Goal: Navigation & Orientation: Find specific page/section

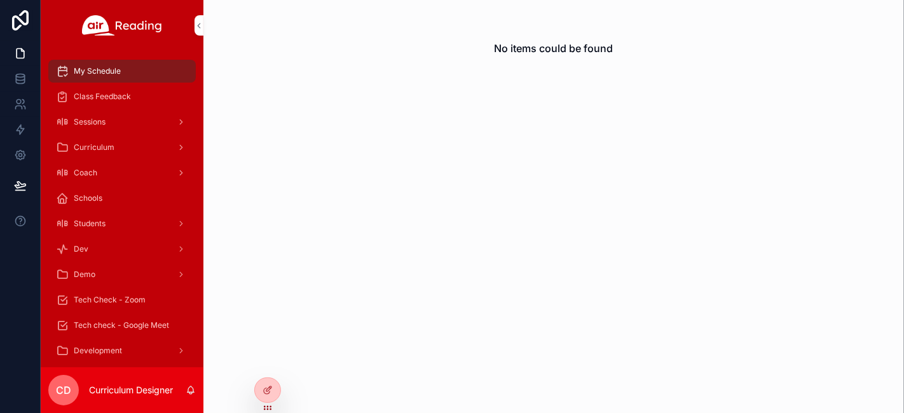
click at [0, 0] on icon at bounding box center [0, 0] width 0 height 0
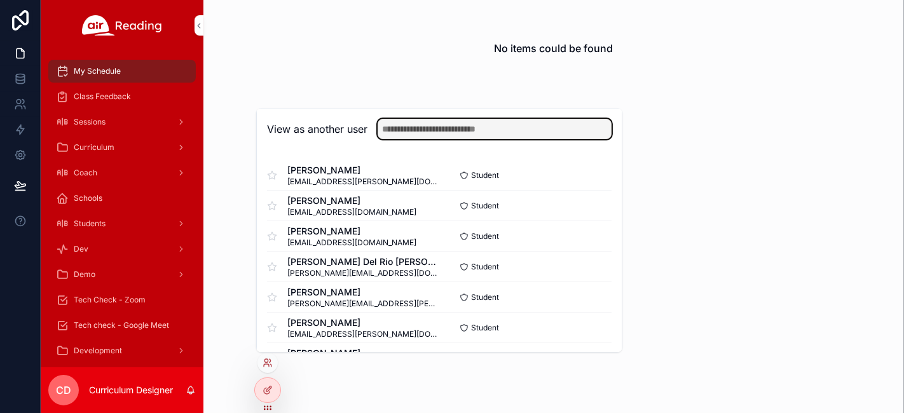
click at [428, 130] on input "text" at bounding box center [495, 129] width 234 height 20
type input "********"
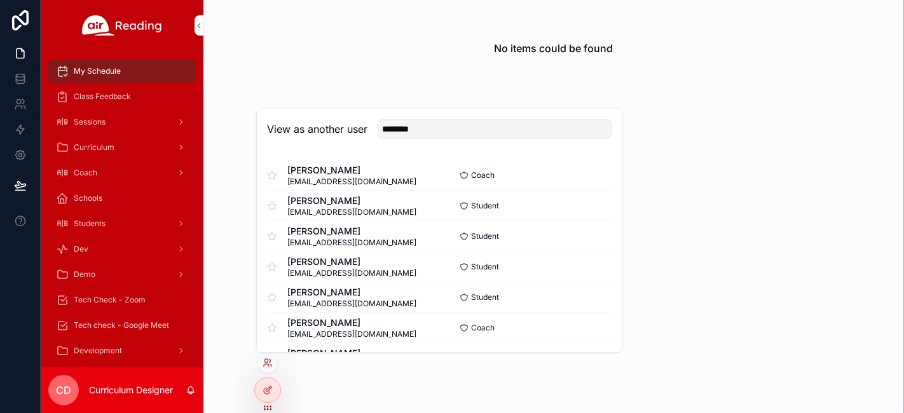
click at [0, 0] on button "Select" at bounding box center [0, 0] width 0 height 0
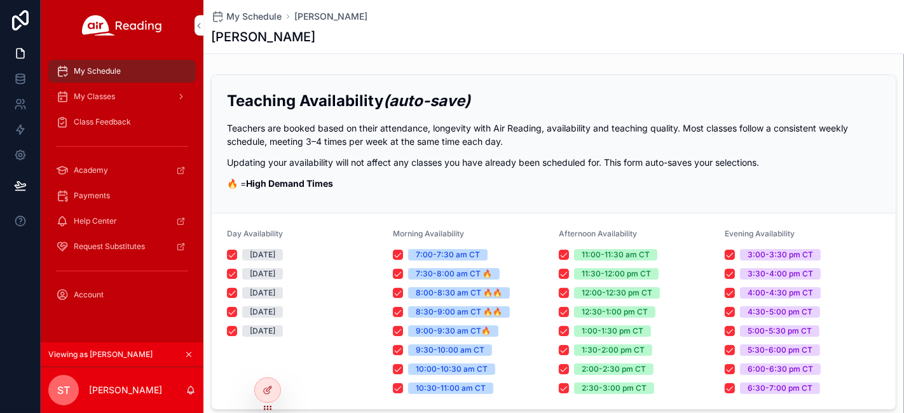
click at [119, 118] on span "Class Feedback" at bounding box center [102, 122] width 57 height 10
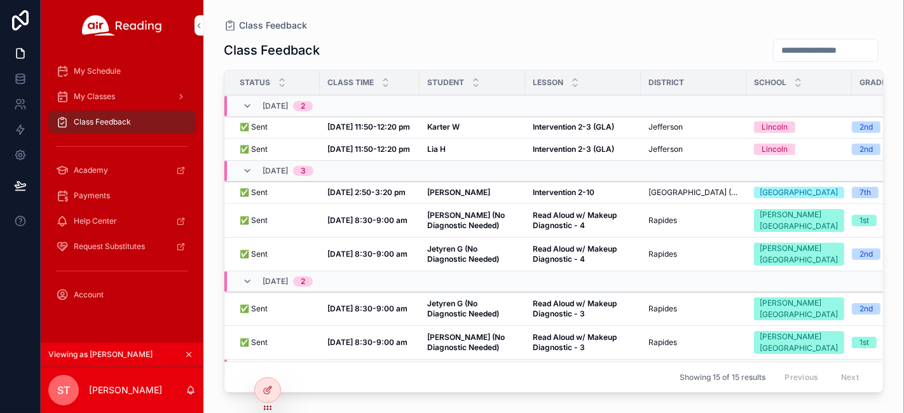
click at [77, 96] on span "My Classes" at bounding box center [94, 97] width 41 height 10
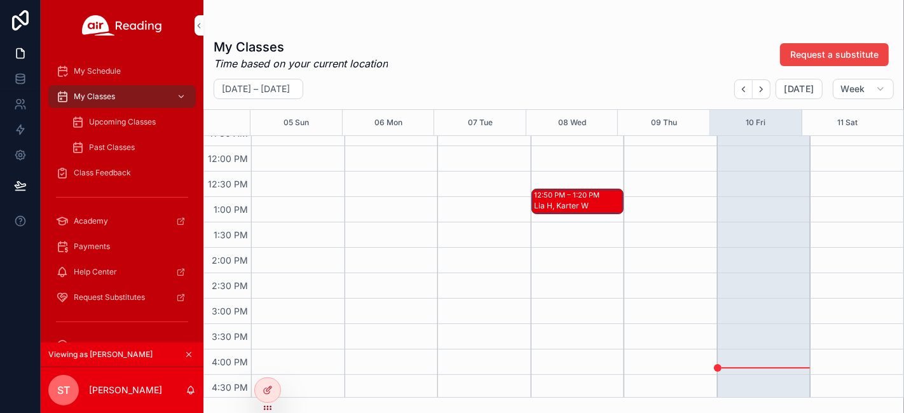
scroll to position [636, 0]
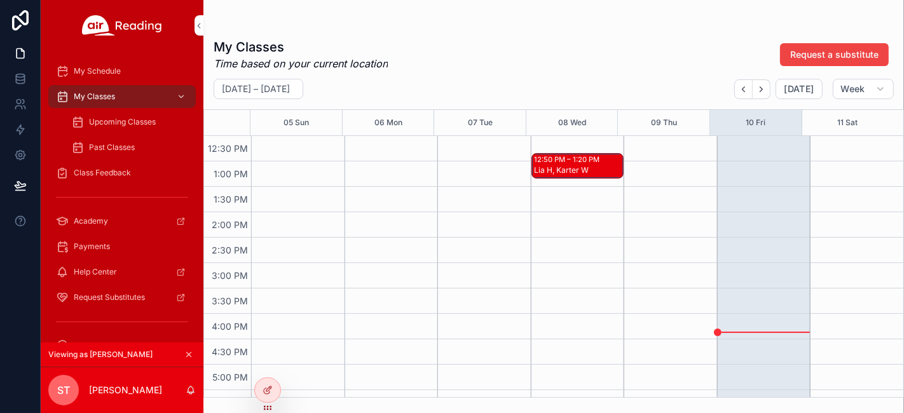
click at [579, 161] on div "12:50 PM – 1:20 PM" at bounding box center [568, 159] width 69 height 10
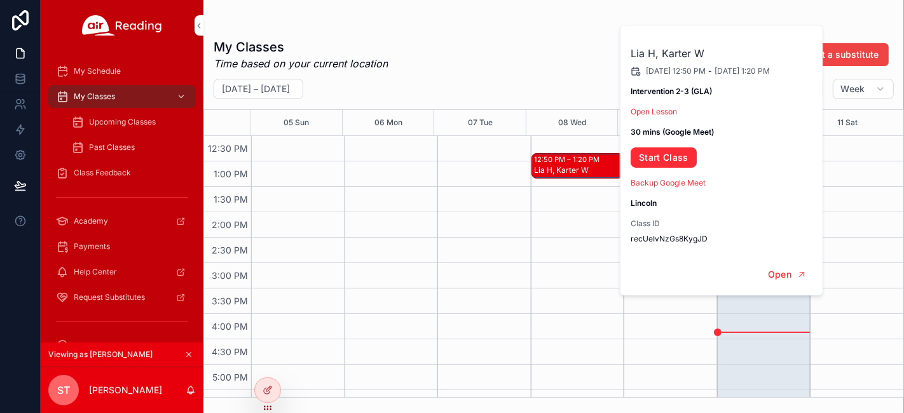
click at [451, 236] on div "scrollable content" at bounding box center [483, 110] width 93 height 1220
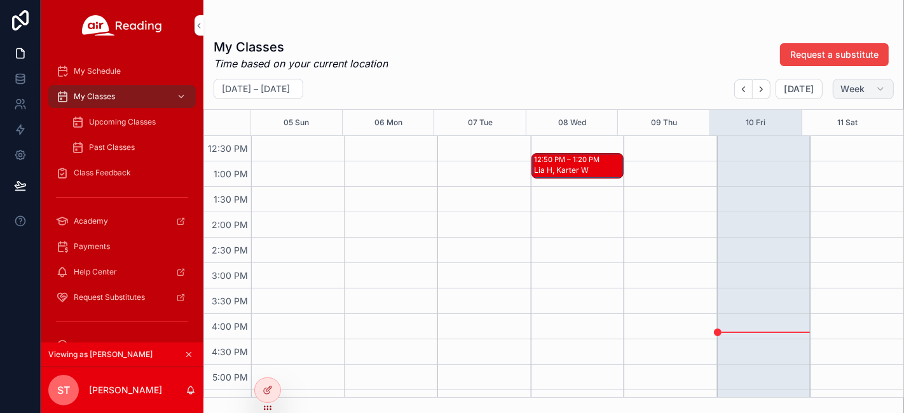
click at [845, 91] on span "Week" at bounding box center [853, 88] width 24 height 11
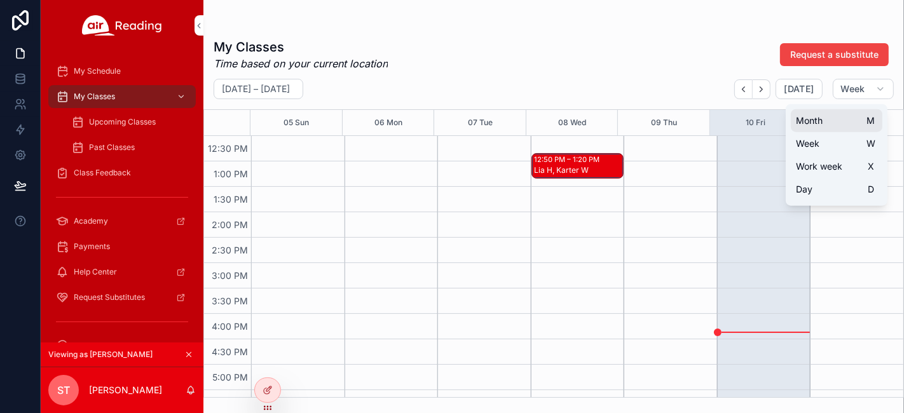
click at [819, 125] on span "Month" at bounding box center [809, 120] width 27 height 13
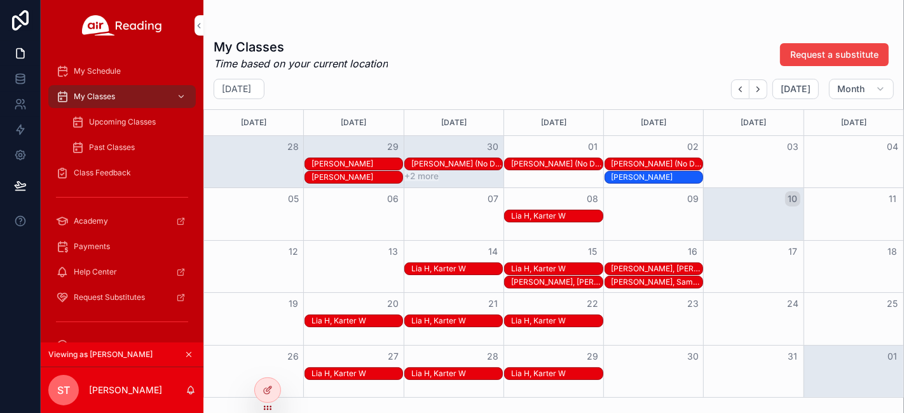
click at [459, 266] on div "Lia H, Karter W" at bounding box center [456, 269] width 91 height 10
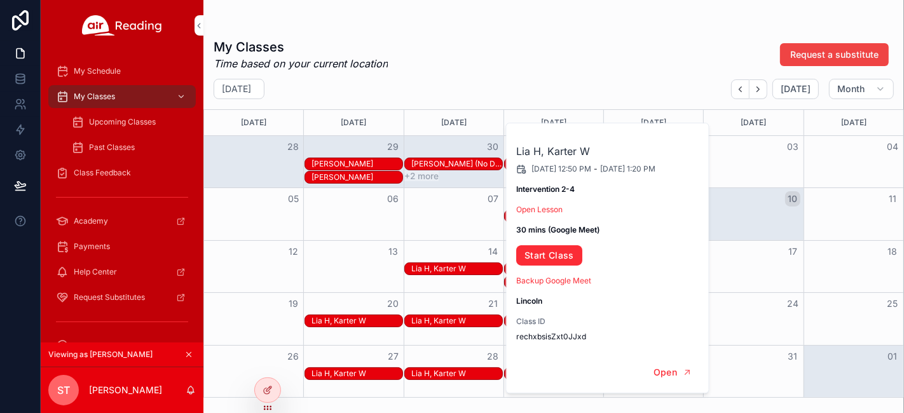
click at [445, 291] on div "Month View" at bounding box center [454, 266] width 100 height 51
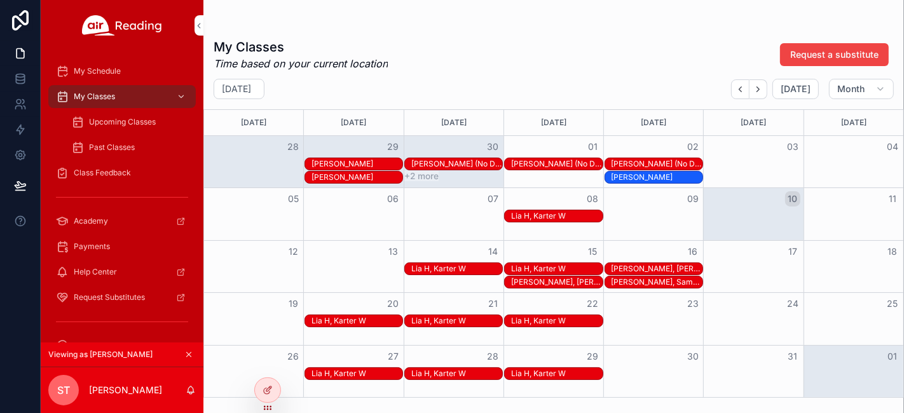
click at [528, 271] on div "Lia H, Karter W" at bounding box center [556, 269] width 91 height 10
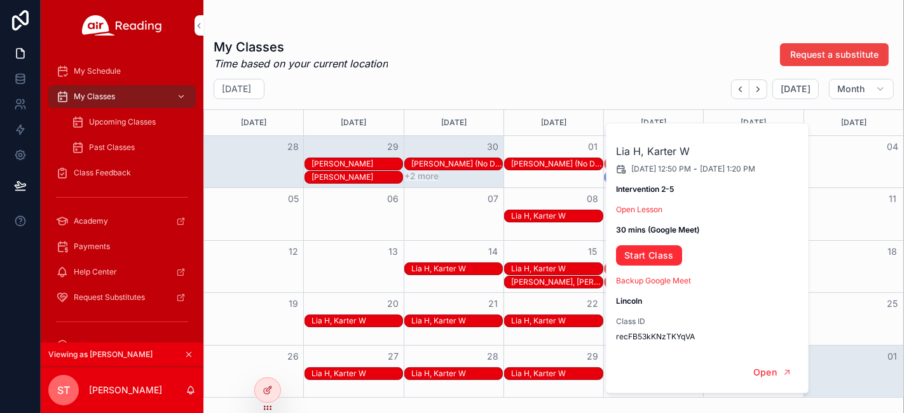
click at [524, 284] on div "Junyu L, Nikol Z" at bounding box center [556, 282] width 91 height 10
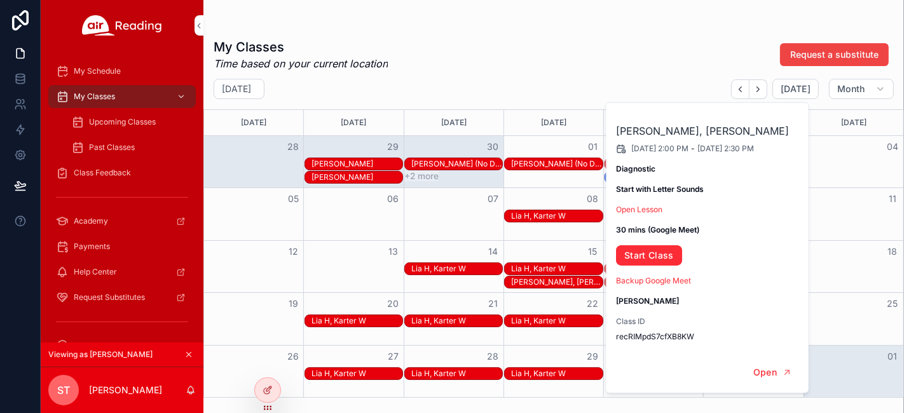
click at [541, 299] on div "22" at bounding box center [553, 304] width 100 height 22
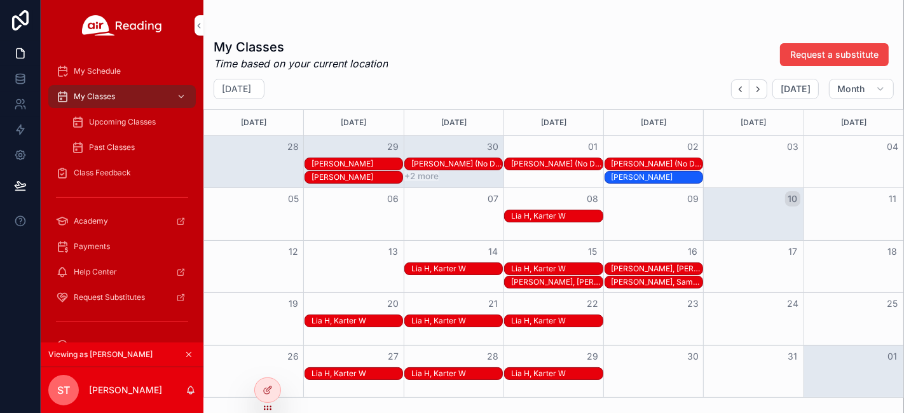
click at [646, 267] on div "Nora C, Amylah T" at bounding box center [656, 269] width 91 height 10
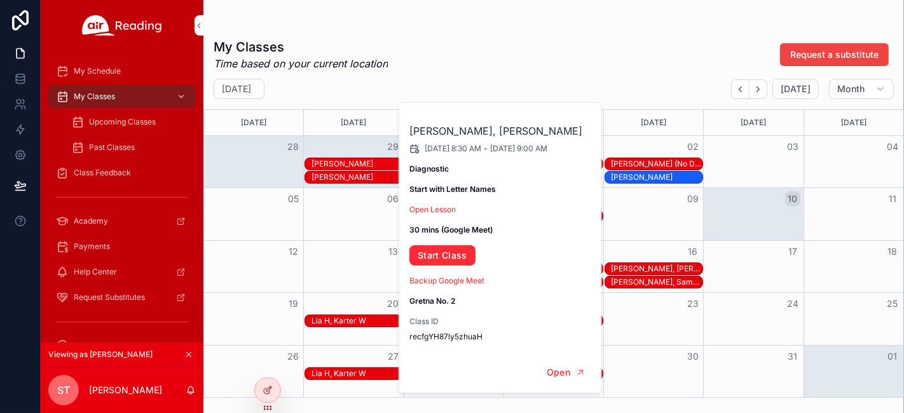
click at [647, 277] on div "Ariana L, Samarria H" at bounding box center [656, 282] width 91 height 10
click at [457, 53] on div "My Classes Time based on your current location Request a substitute" at bounding box center [554, 54] width 680 height 33
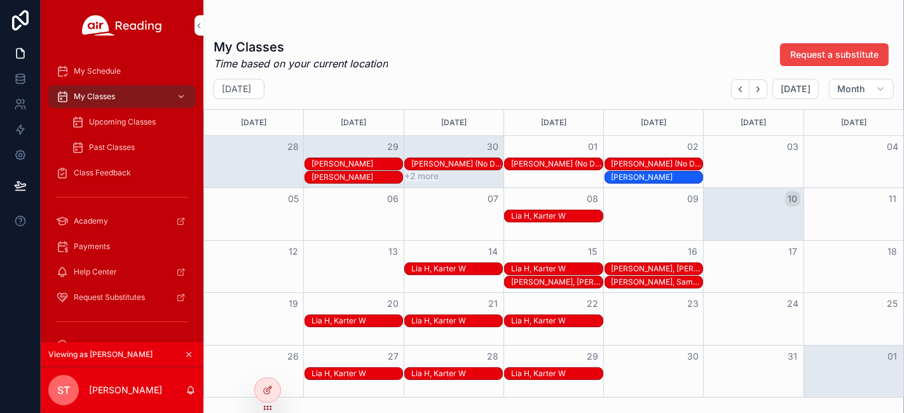
click at [189, 354] on icon "scrollable content" at bounding box center [188, 354] width 9 height 9
